Goal: Task Accomplishment & Management: Manage account settings

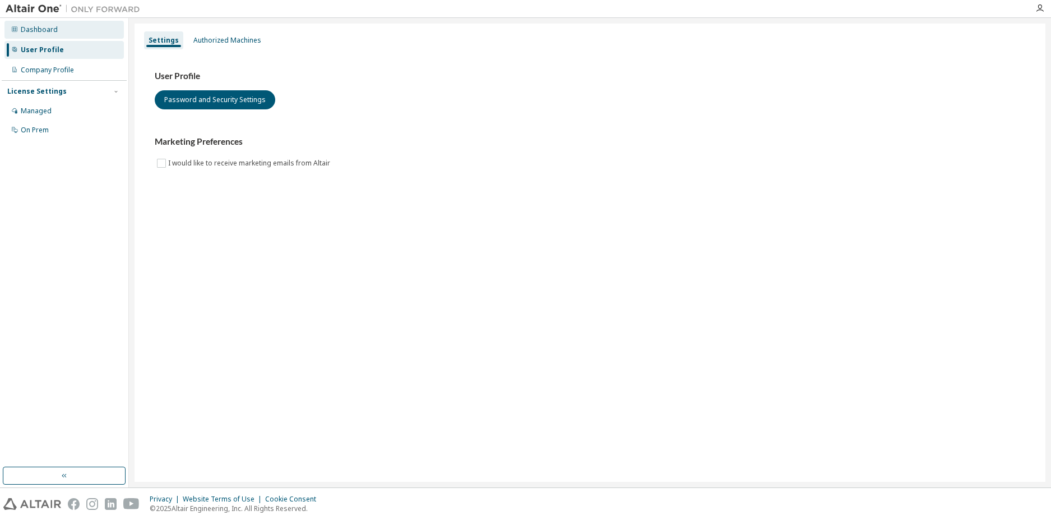
click at [41, 29] on div "Dashboard" at bounding box center [39, 29] width 37 height 9
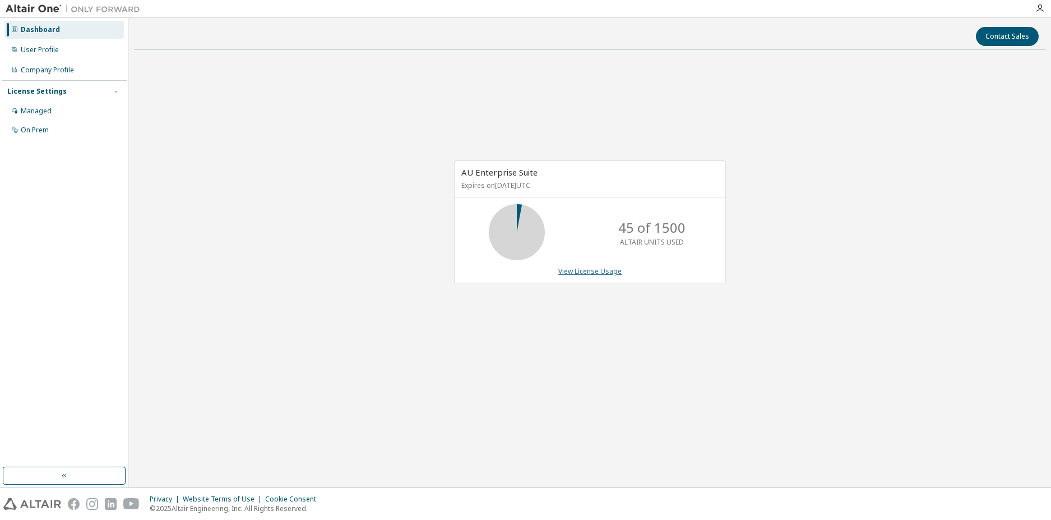
click at [578, 272] on link "View License Usage" at bounding box center [589, 271] width 63 height 10
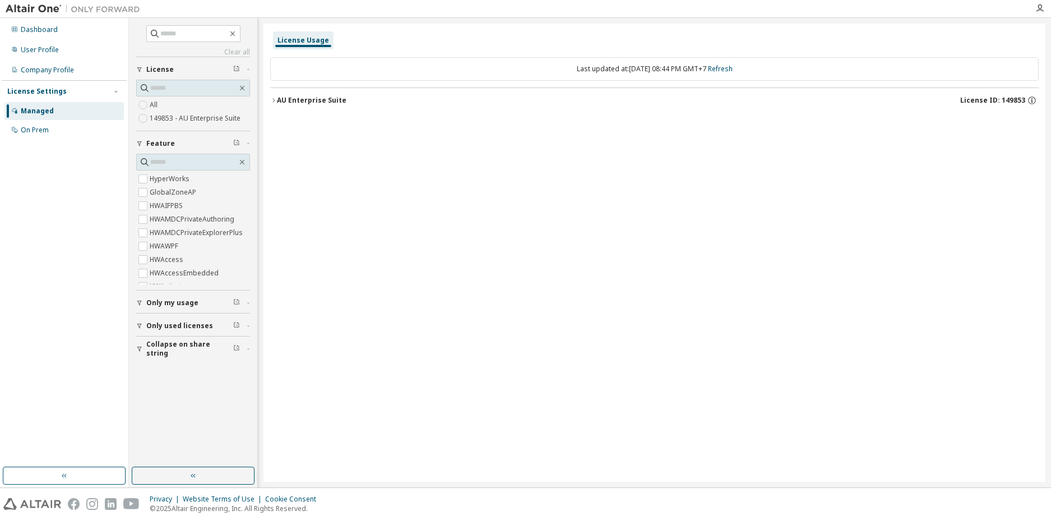
click at [275, 100] on icon "button" at bounding box center [273, 100] width 7 height 7
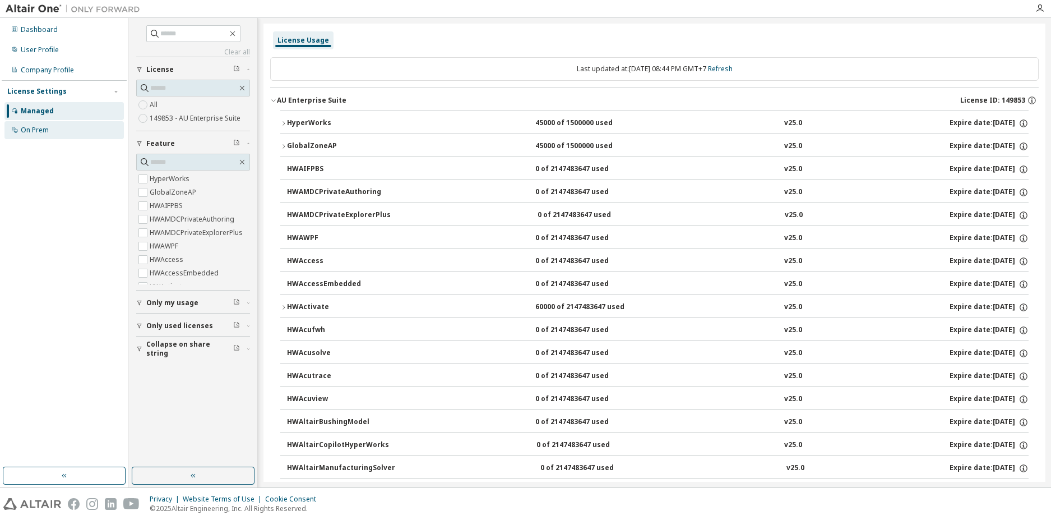
click at [34, 130] on div "On Prem" at bounding box center [35, 130] width 28 height 9
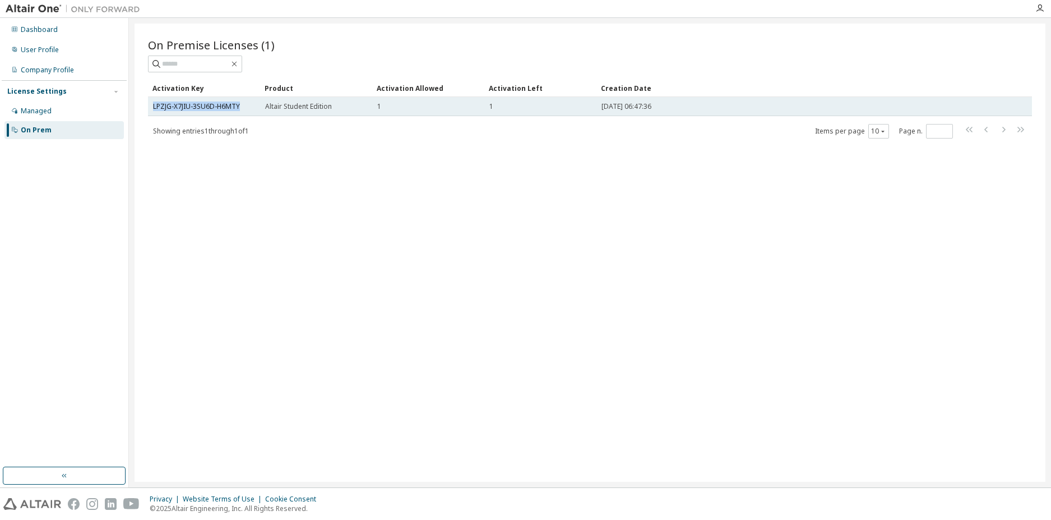
drag, startPoint x: 242, startPoint y: 108, endPoint x: 149, endPoint y: 106, distance: 93.1
click at [149, 106] on td "LPZJG-X7JIU-3SU6D-H6MTY" at bounding box center [204, 106] width 112 height 19
copy link "LPZJG-X7JIU-3SU6D-H6MTY"
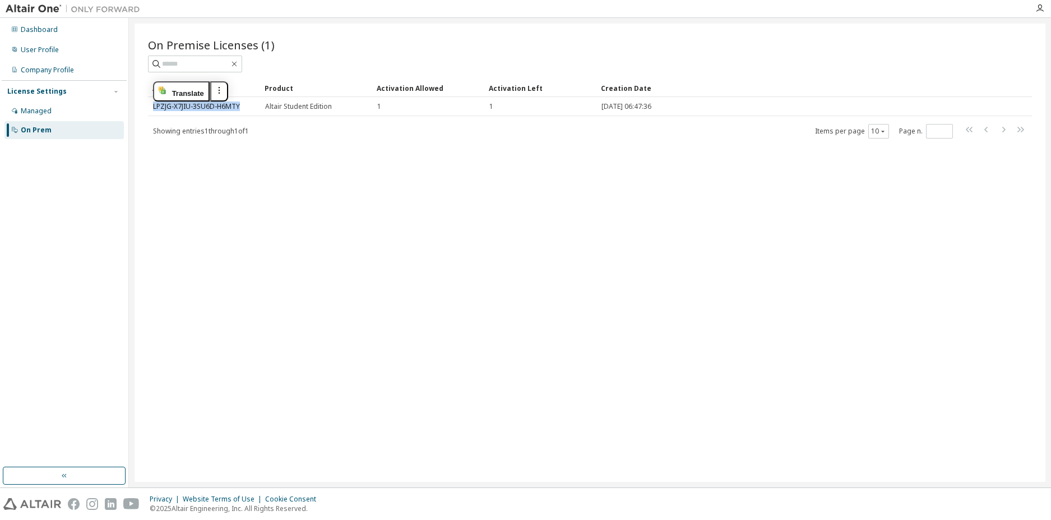
click at [31, 8] on img at bounding box center [76, 8] width 140 height 11
